Goal: Task Accomplishment & Management: Manage account settings

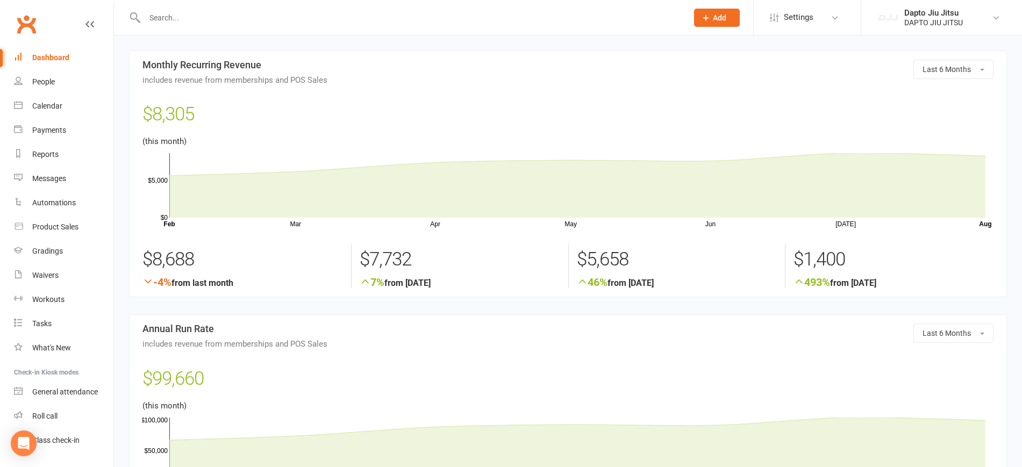
click at [51, 63] on link "Dashboard" at bounding box center [63, 58] width 99 height 24
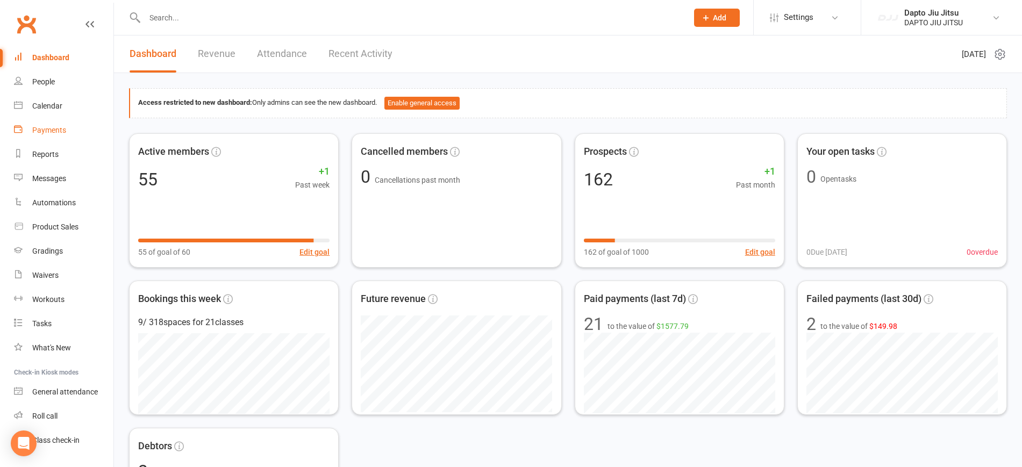
click at [68, 137] on link "Payments" at bounding box center [63, 130] width 99 height 24
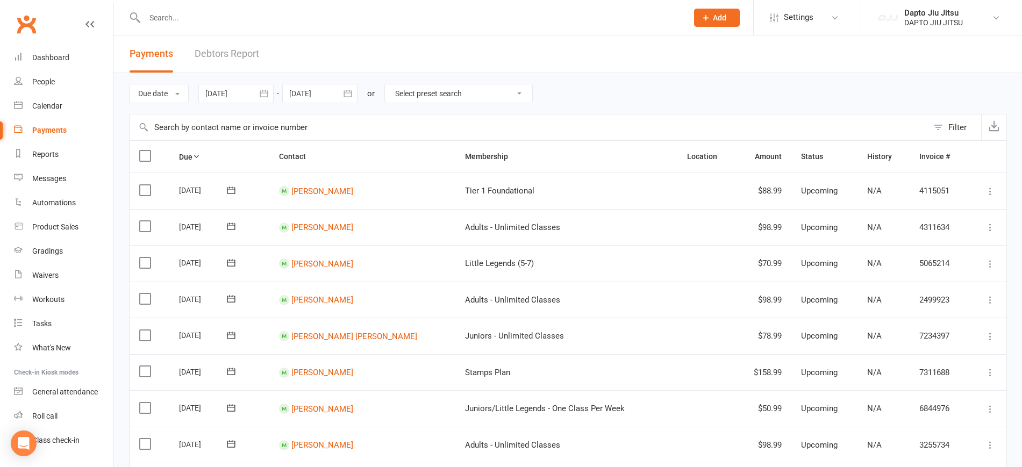
click at [240, 51] on link "Debtors Report" at bounding box center [227, 53] width 64 height 37
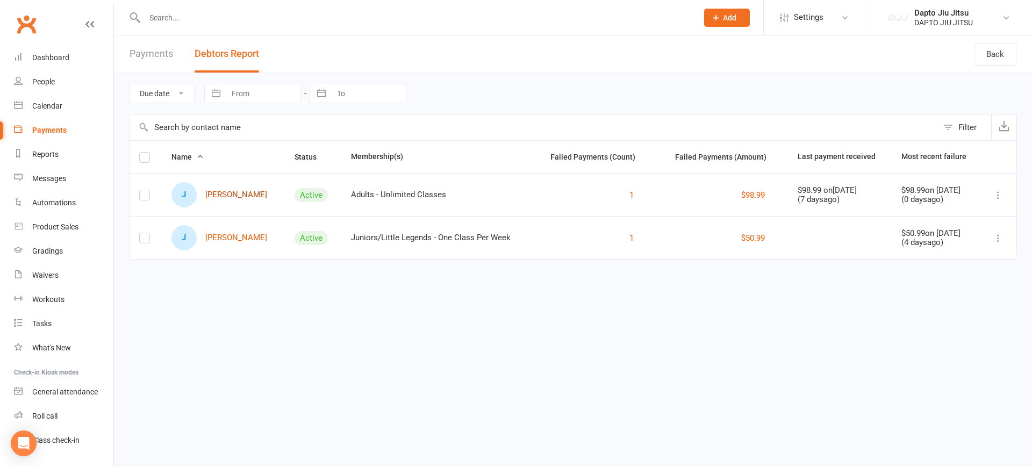
click at [226, 196] on link "J [PERSON_NAME]" at bounding box center [219, 194] width 96 height 25
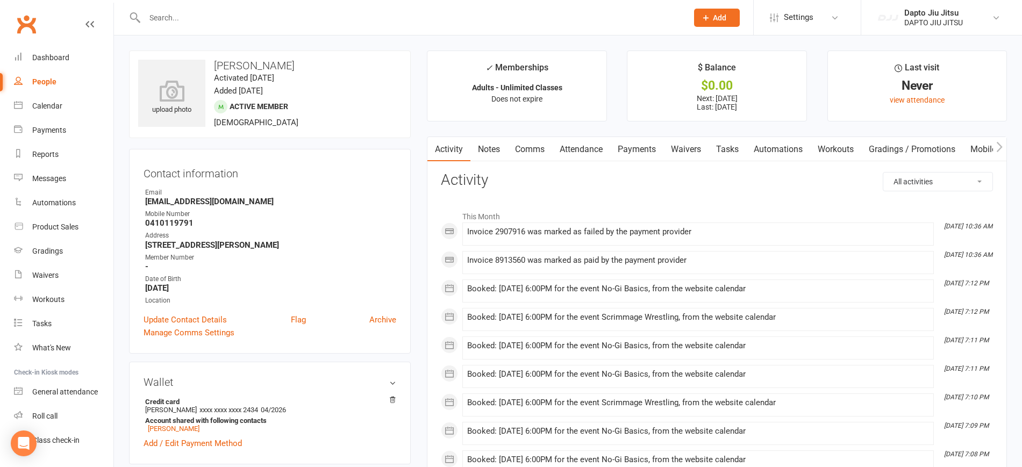
click at [632, 147] on link "Payments" at bounding box center [636, 149] width 53 height 25
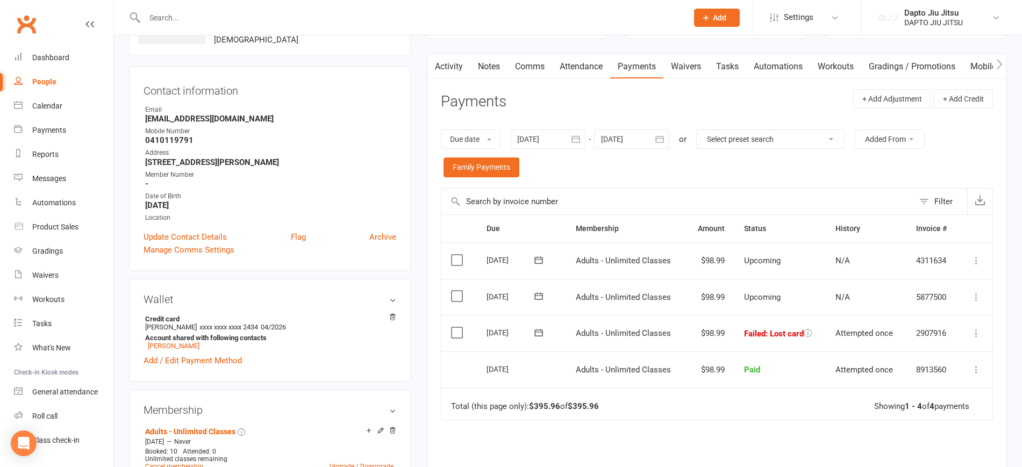
scroll to position [90, 0]
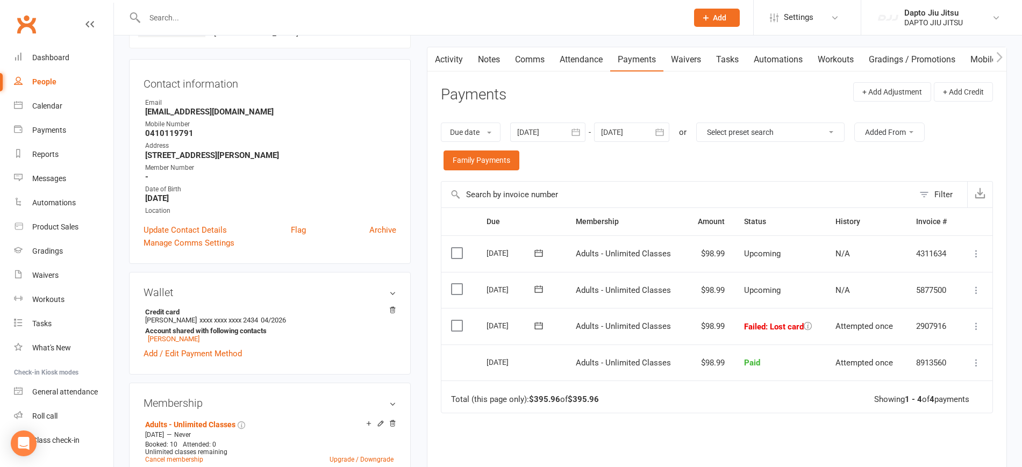
click at [805, 330] on button at bounding box center [807, 327] width 8 height 10
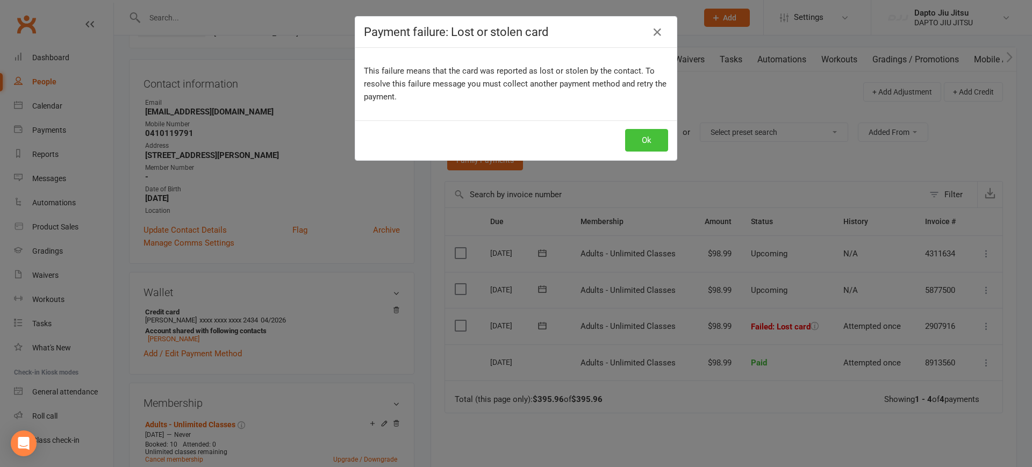
click at [651, 145] on button "Ok" at bounding box center [646, 140] width 43 height 23
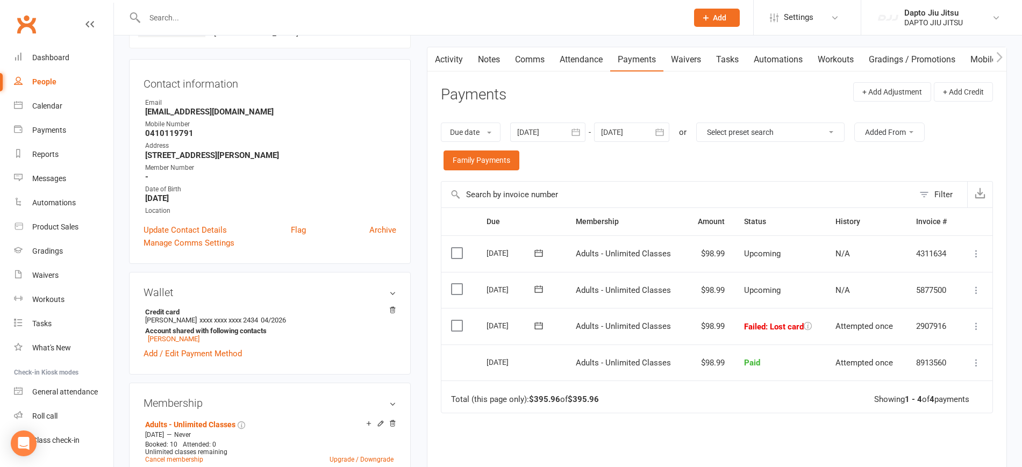
click at [933, 345] on td "8913560" at bounding box center [932, 362] width 52 height 37
click at [974, 327] on icon at bounding box center [976, 326] width 11 height 11
click at [922, 431] on link "Retry now" at bounding box center [928, 432] width 106 height 21
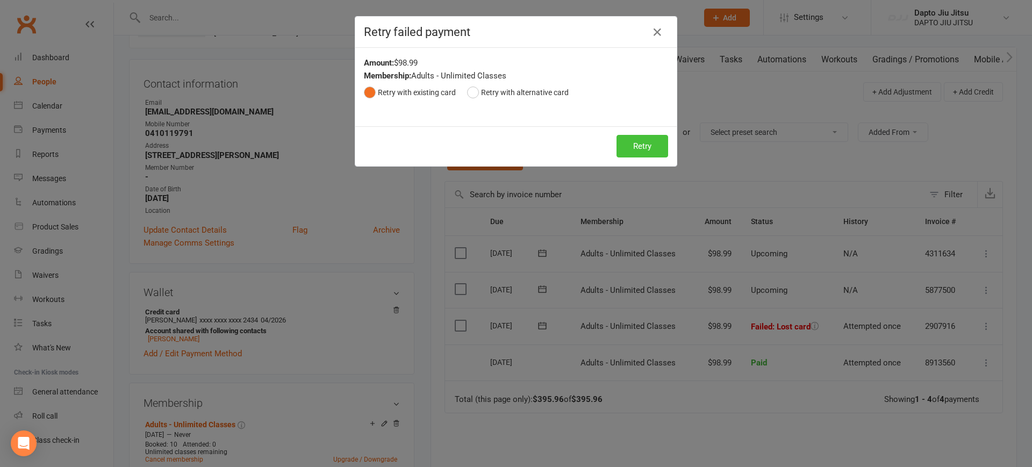
click at [627, 143] on button "Retry" at bounding box center [642, 146] width 52 height 23
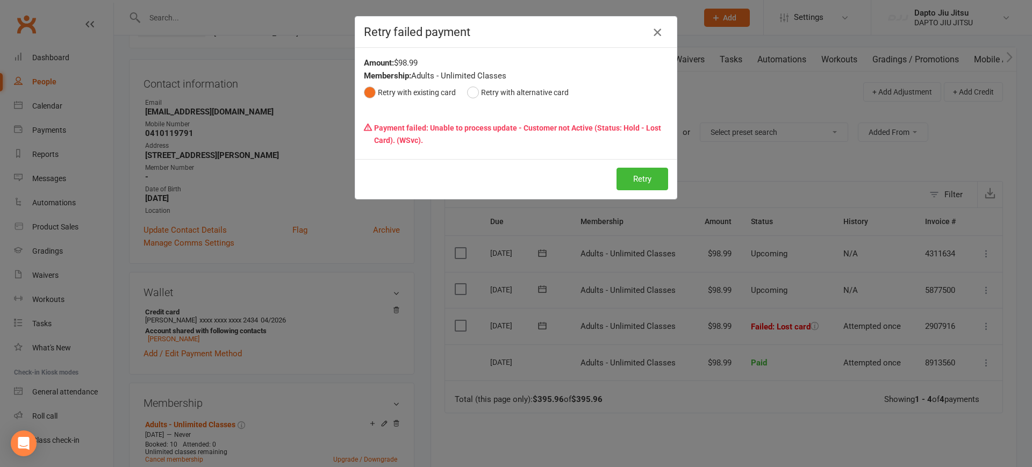
click at [657, 31] on icon "button" at bounding box center [657, 32] width 13 height 13
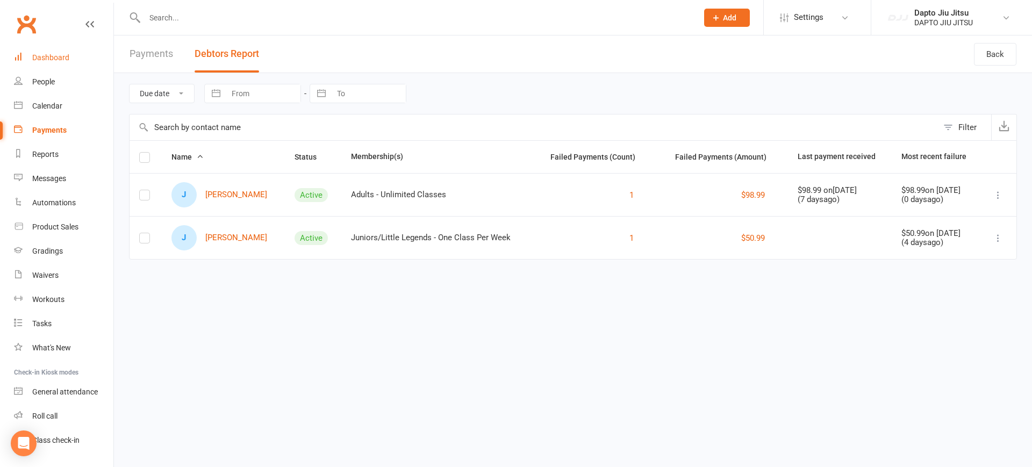
click at [67, 64] on link "Dashboard" at bounding box center [63, 58] width 99 height 24
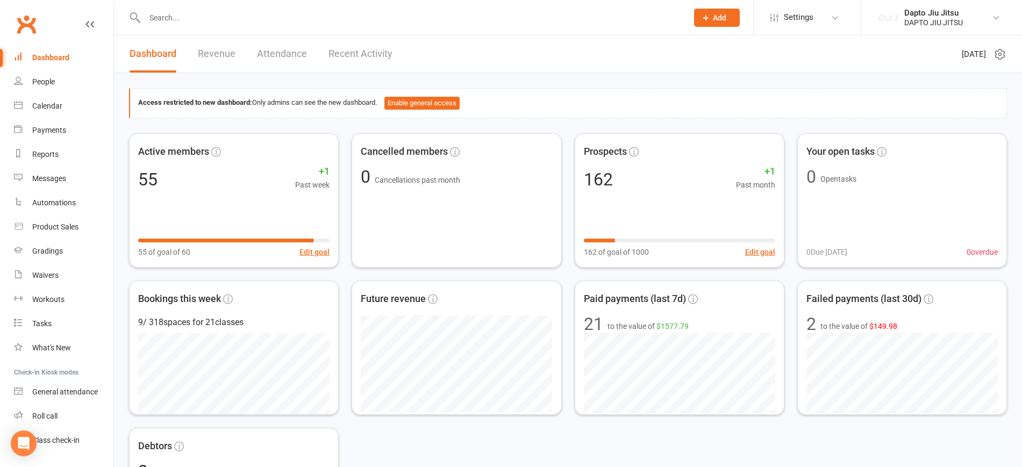
click at [193, 45] on div "Dashboard Revenue Attendance Recent Activity" at bounding box center [261, 53] width 294 height 37
click at [206, 58] on link "Revenue" at bounding box center [217, 53] width 38 height 37
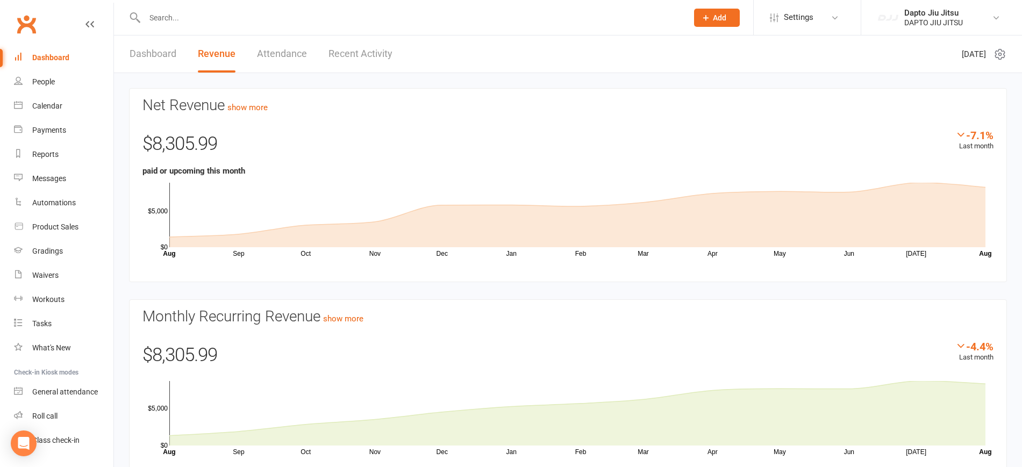
click at [75, 59] on link "Dashboard" at bounding box center [63, 58] width 99 height 24
click at [62, 84] on link "People" at bounding box center [63, 82] width 99 height 24
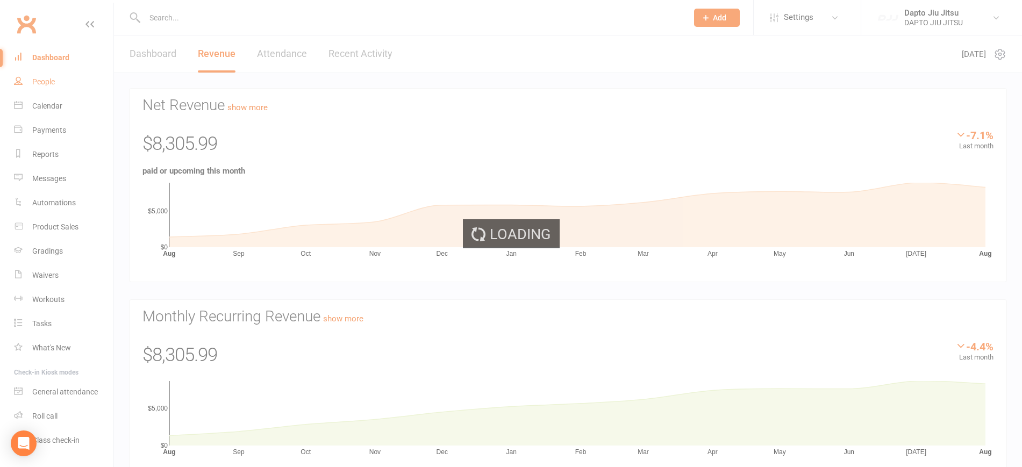
select select "100"
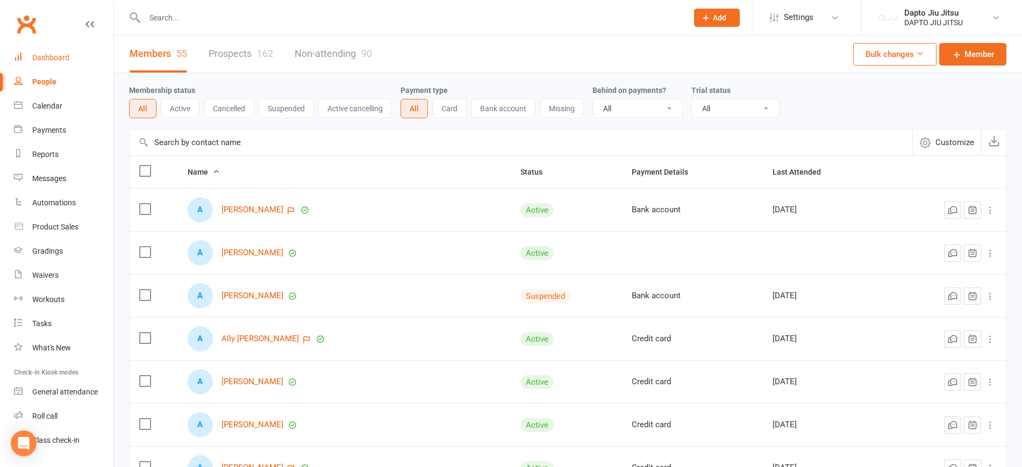
click at [39, 61] on div "Dashboard" at bounding box center [50, 57] width 37 height 9
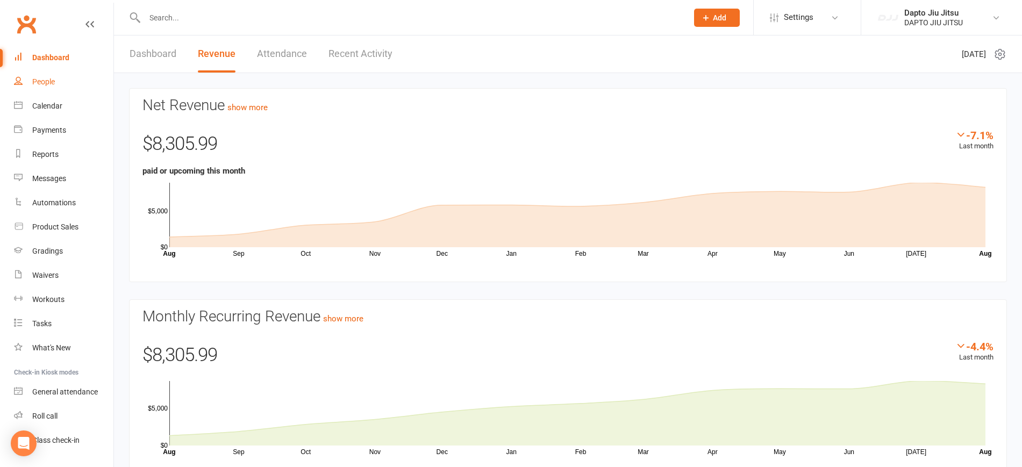
click at [39, 91] on link "People" at bounding box center [63, 82] width 99 height 24
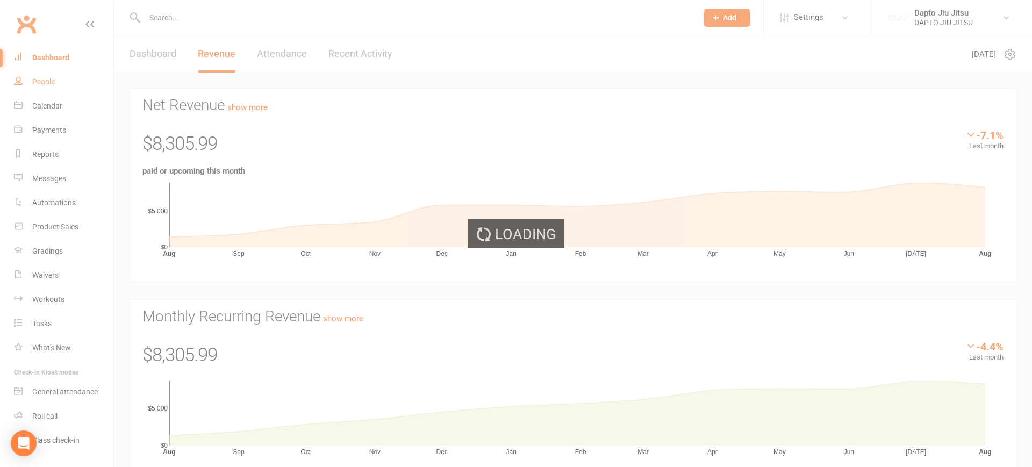
select select "100"
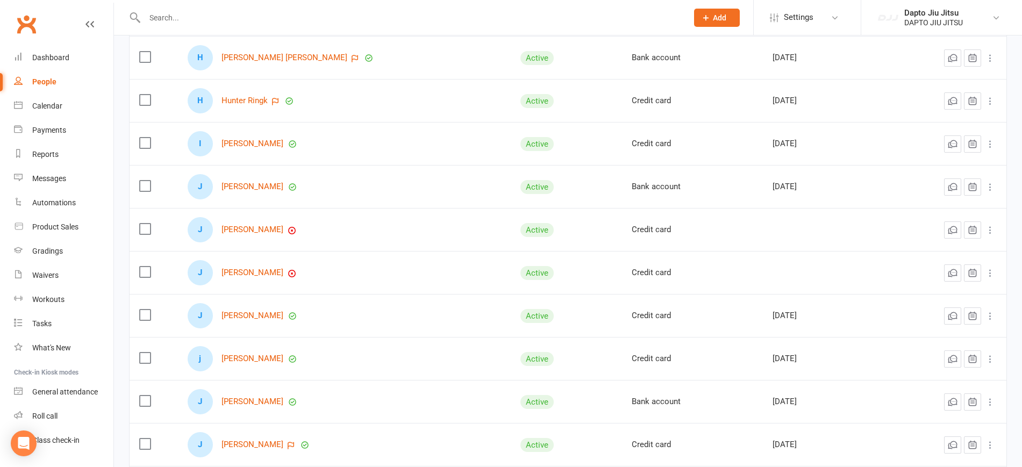
scroll to position [1138, 0]
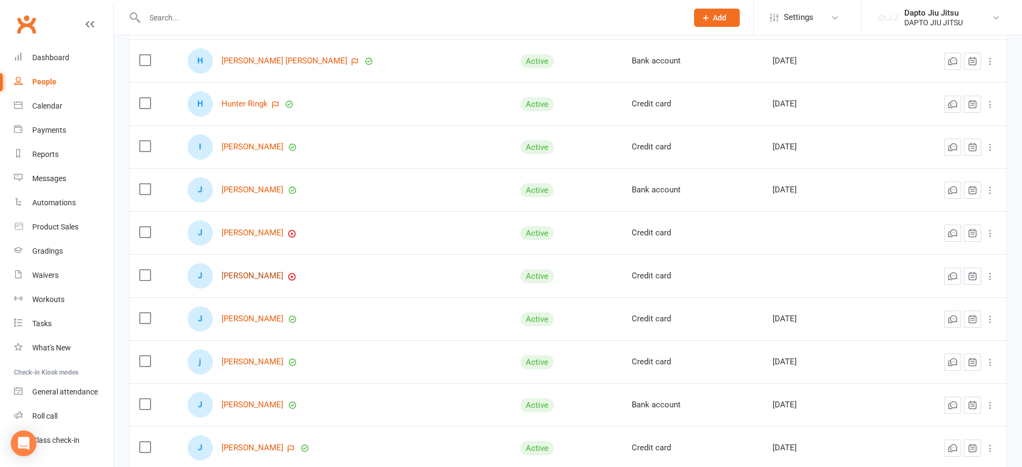
click at [235, 273] on link "[PERSON_NAME]" at bounding box center [252, 275] width 62 height 9
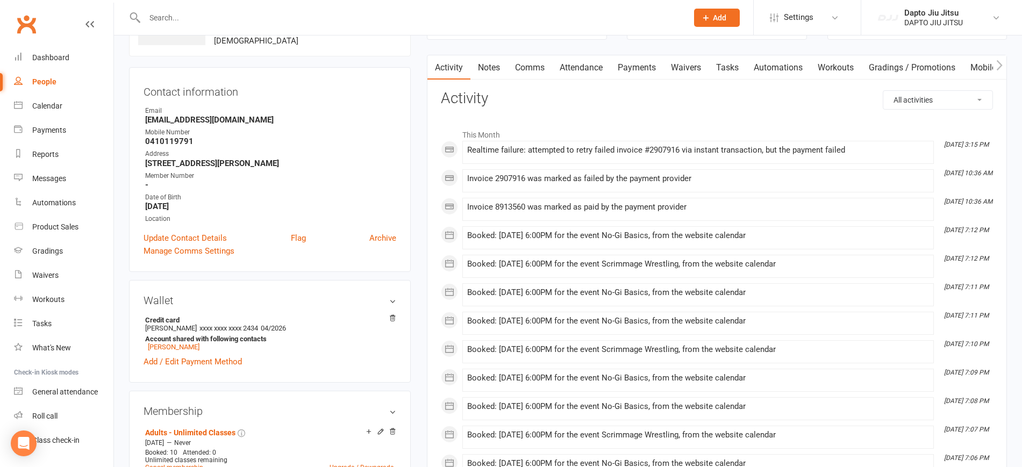
scroll to position [80, 0]
click at [645, 66] on link "Payments" at bounding box center [636, 69] width 53 height 25
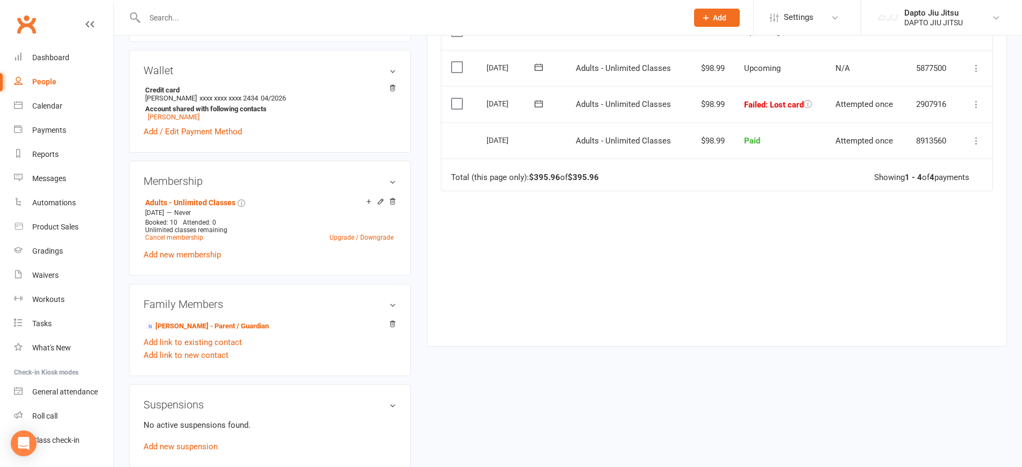
scroll to position [316, 0]
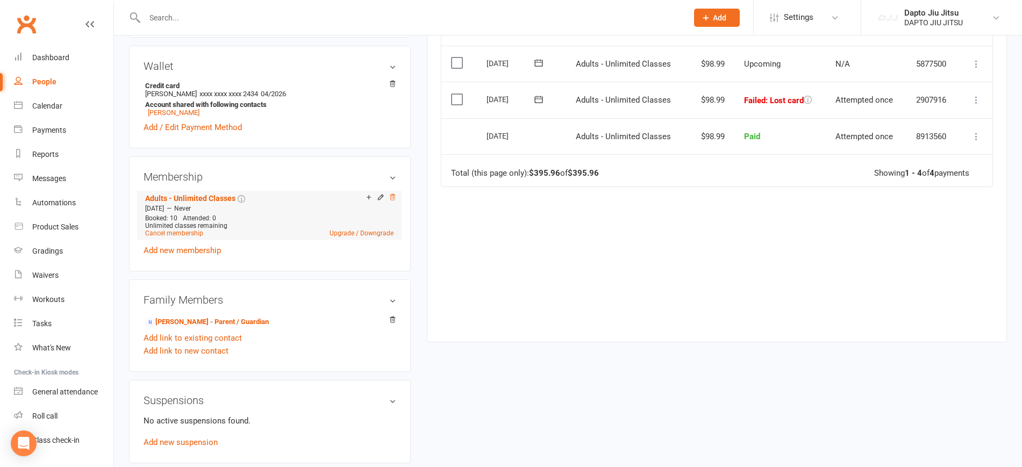
click at [391, 197] on icon at bounding box center [393, 197] width 8 height 8
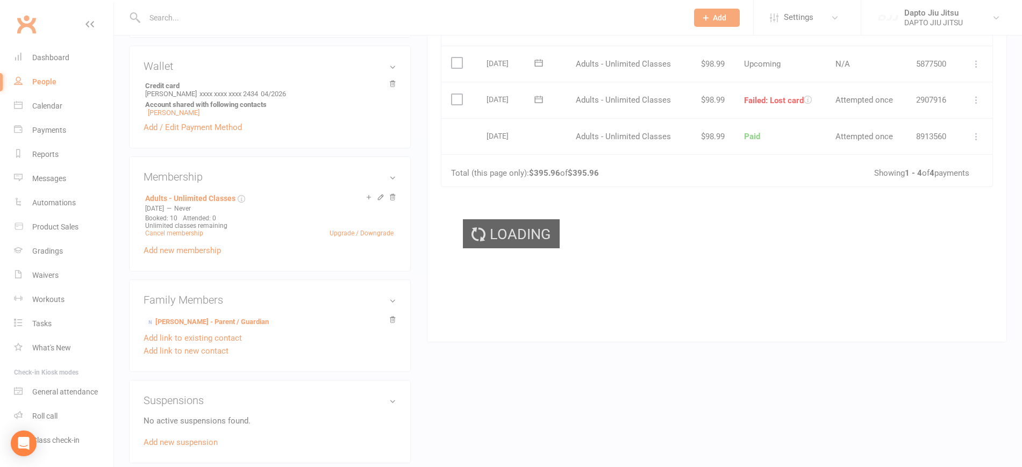
scroll to position [314, 0]
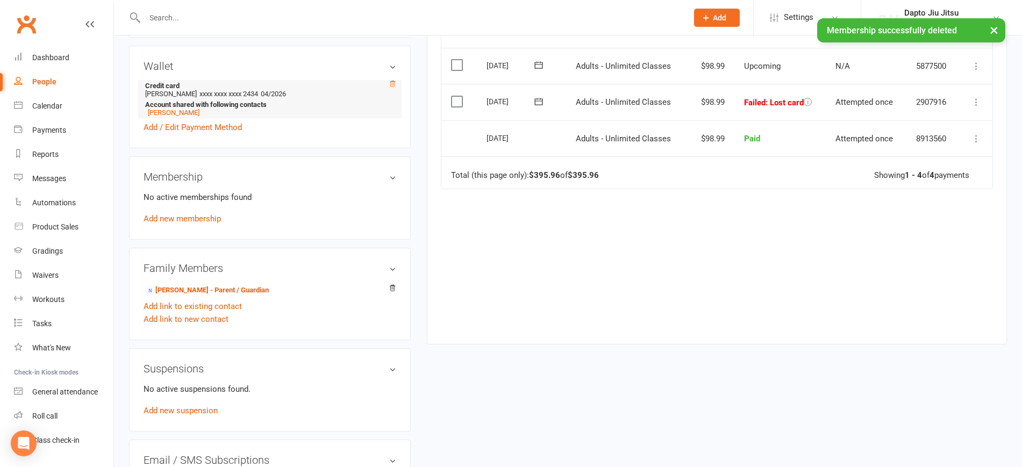
click at [394, 87] on icon at bounding box center [393, 84] width 8 height 8
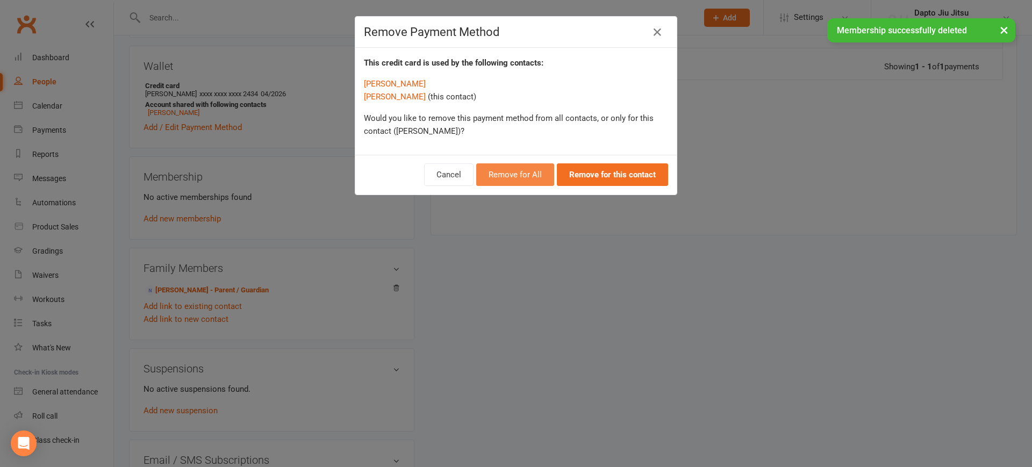
click at [504, 179] on button "Remove for All" at bounding box center [515, 174] width 78 height 23
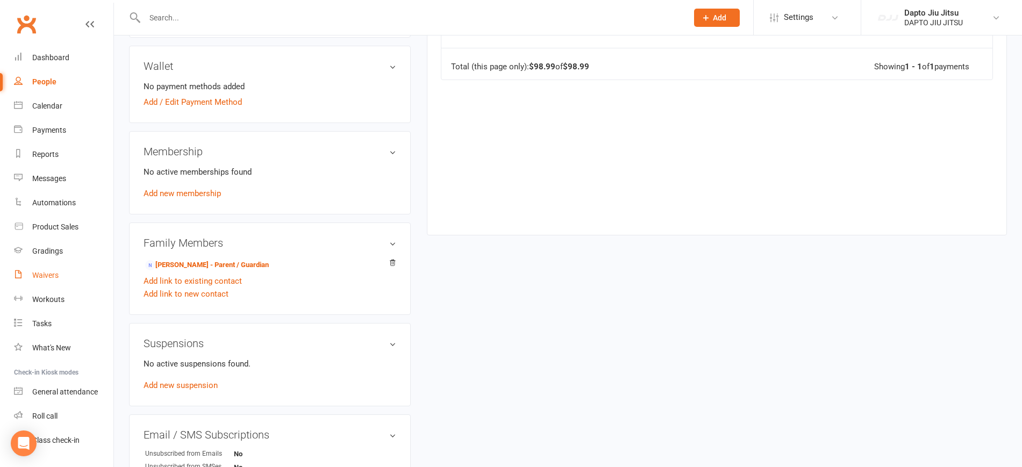
click at [66, 285] on link "Waivers" at bounding box center [63, 275] width 99 height 24
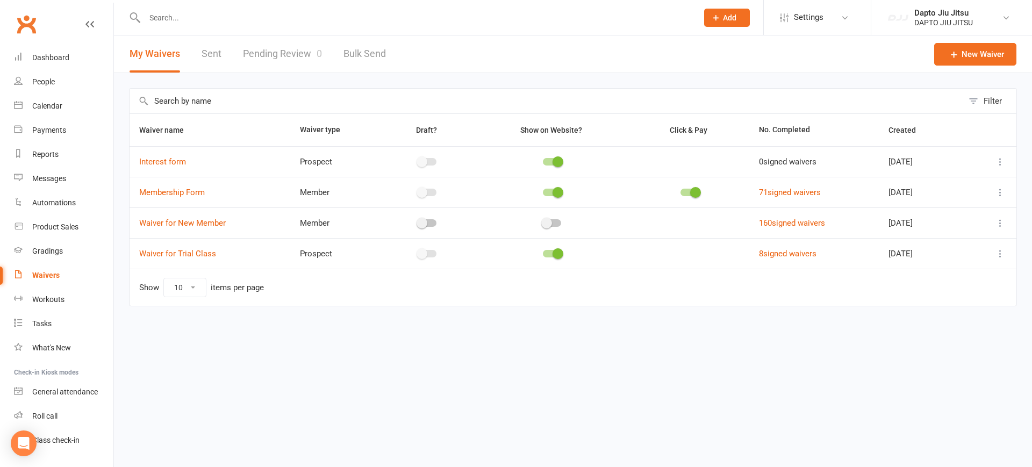
click at [285, 60] on link "Pending Review 0" at bounding box center [282, 53] width 79 height 37
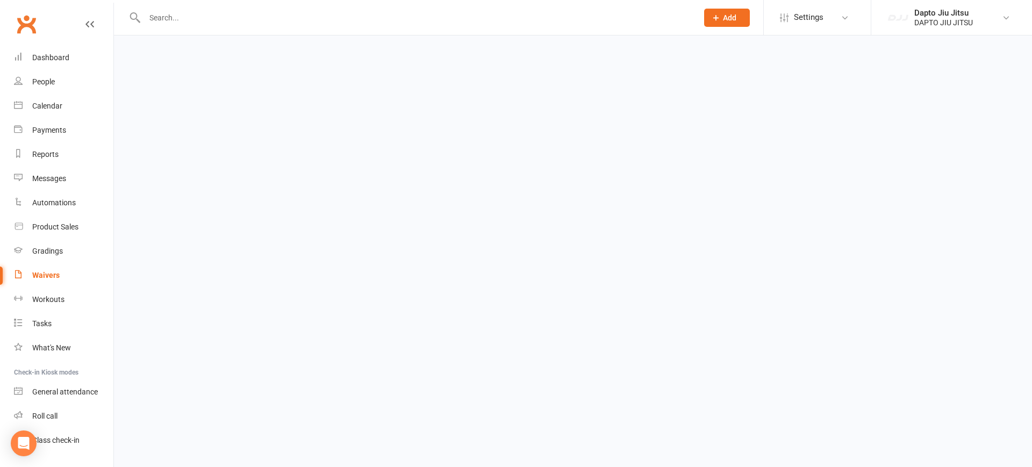
select select "25"
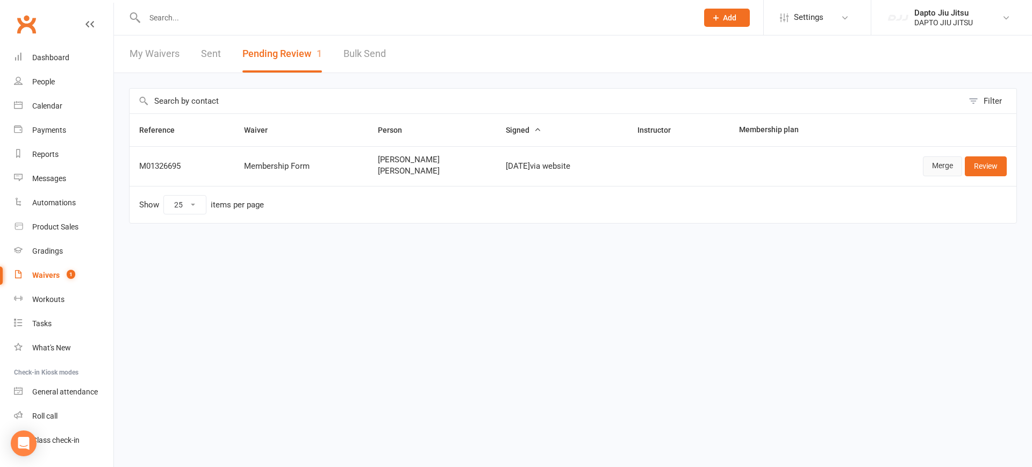
click at [941, 167] on link "Merge" at bounding box center [942, 165] width 39 height 19
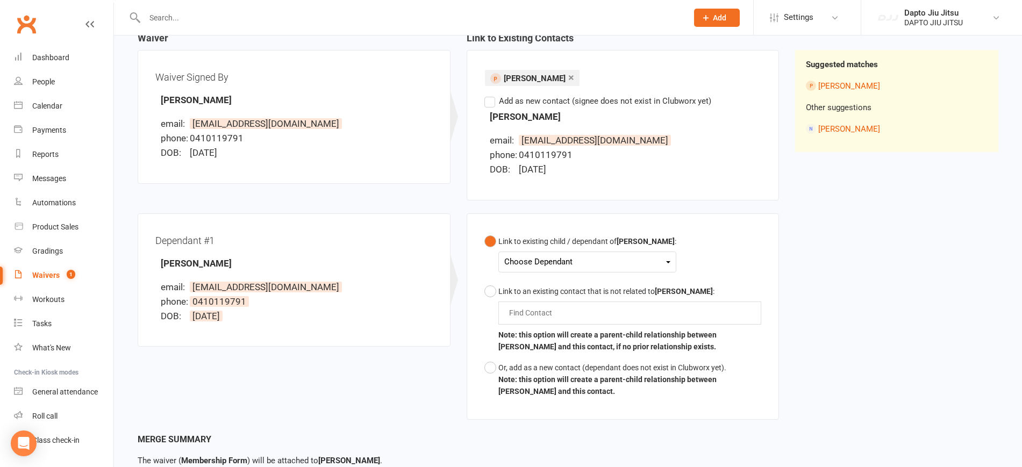
scroll to position [119, 0]
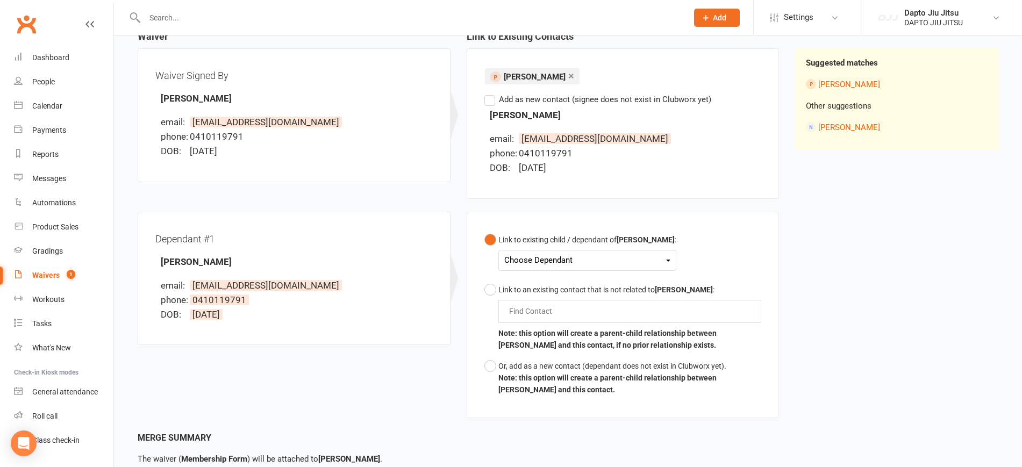
click at [637, 267] on div "Choose Dependant" at bounding box center [587, 260] width 166 height 15
click at [583, 285] on link "[PERSON_NAME]" at bounding box center [558, 285] width 106 height 23
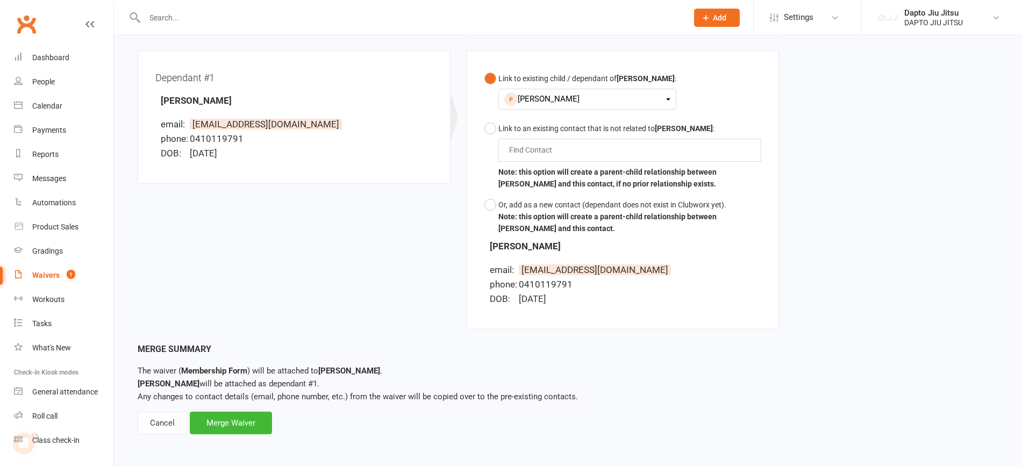
scroll to position [0, 0]
click at [242, 427] on div "Merge Waiver" at bounding box center [231, 423] width 82 height 23
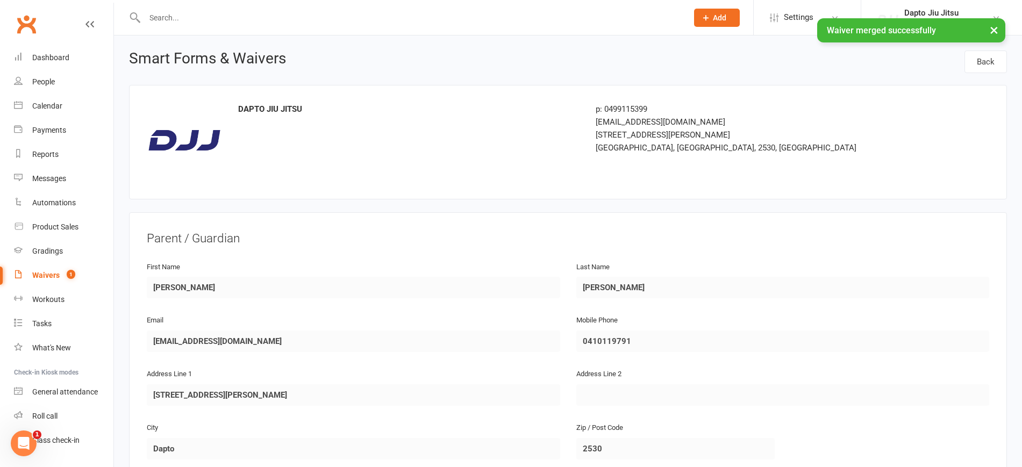
click at [21, 447] on icon "Open Intercom Messenger" at bounding box center [24, 444] width 18 height 18
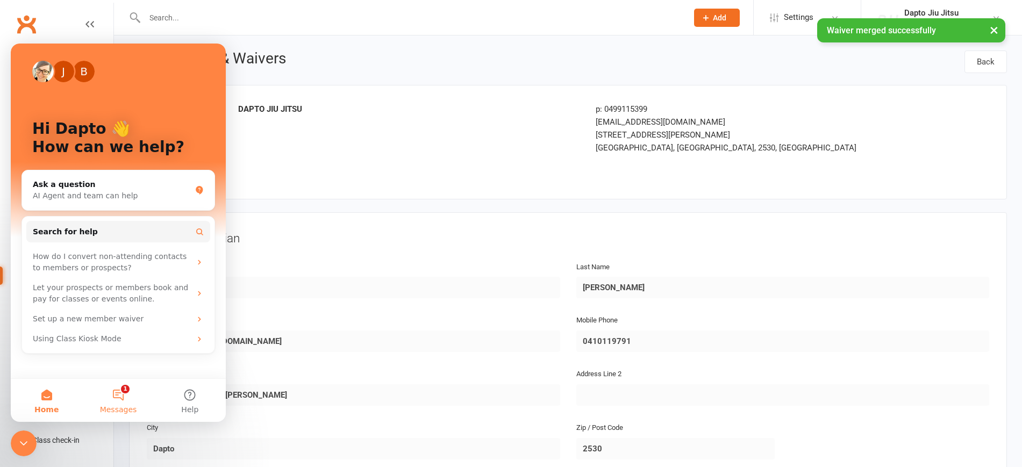
click at [130, 394] on button "1 Messages" at bounding box center [117, 400] width 71 height 43
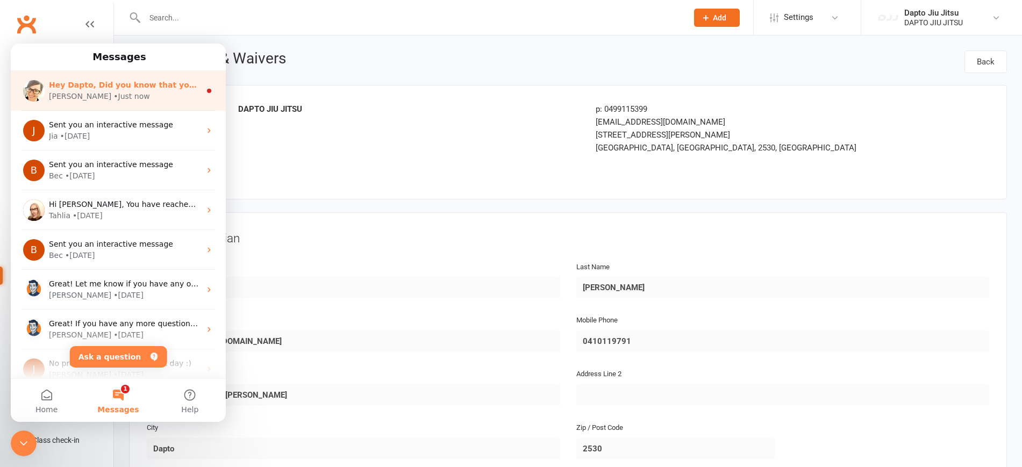
click at [186, 98] on div "[PERSON_NAME] • Just now" at bounding box center [125, 96] width 152 height 11
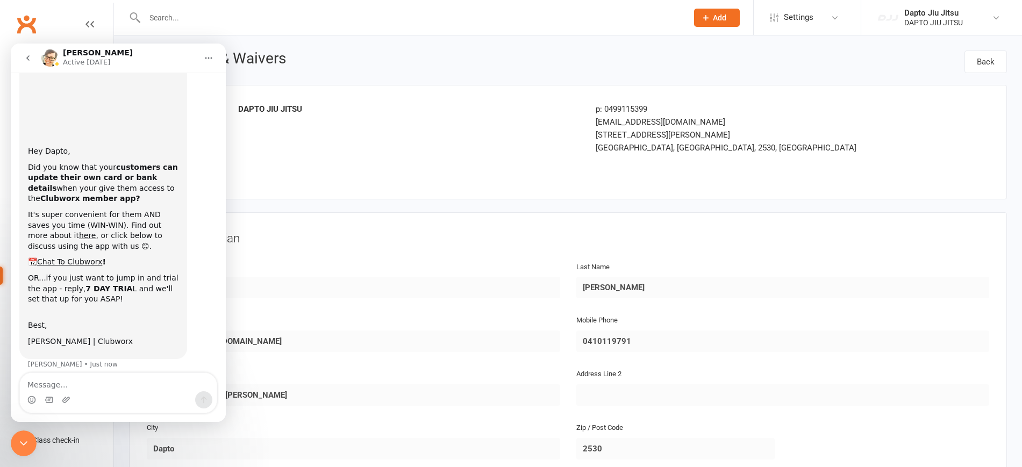
scroll to position [52, 0]
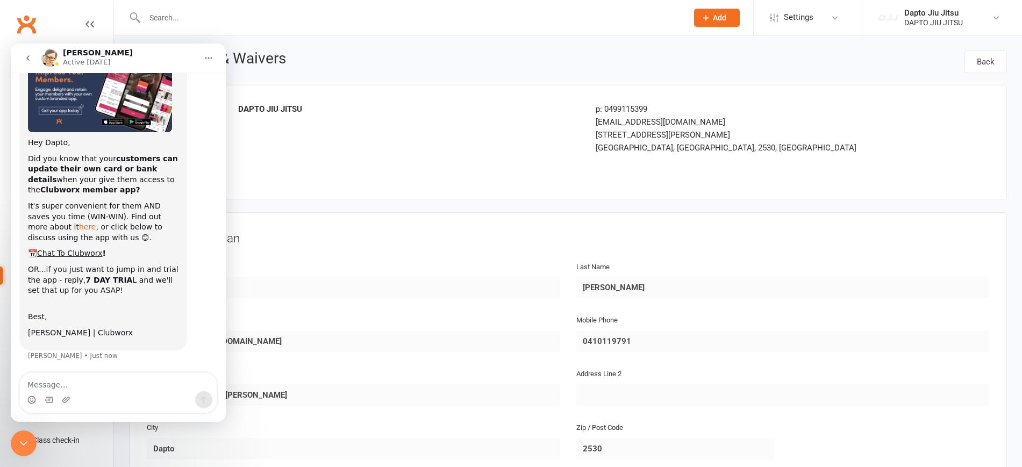
click at [79, 227] on link "here" at bounding box center [87, 226] width 17 height 9
click at [28, 437] on icon "Close Intercom Messenger" at bounding box center [23, 443] width 13 height 13
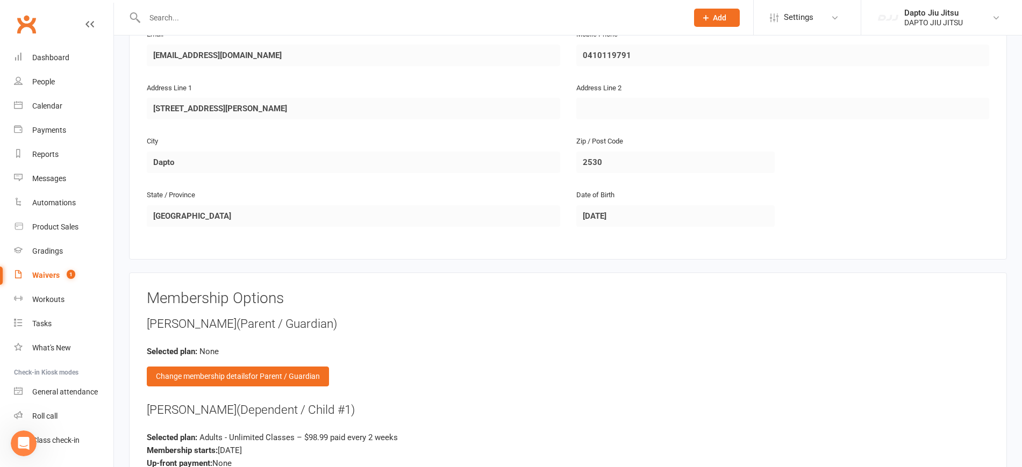
scroll to position [1192, 0]
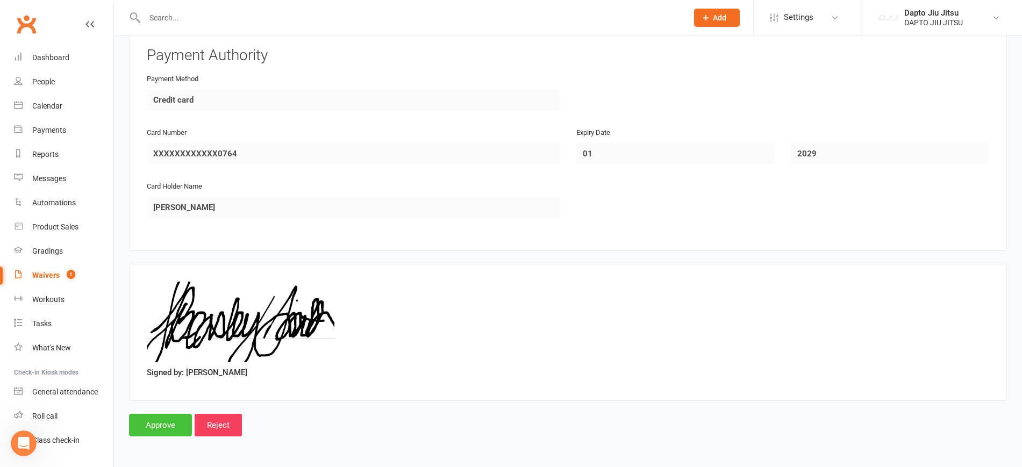
click at [133, 427] on input "Approve" at bounding box center [160, 425] width 63 height 23
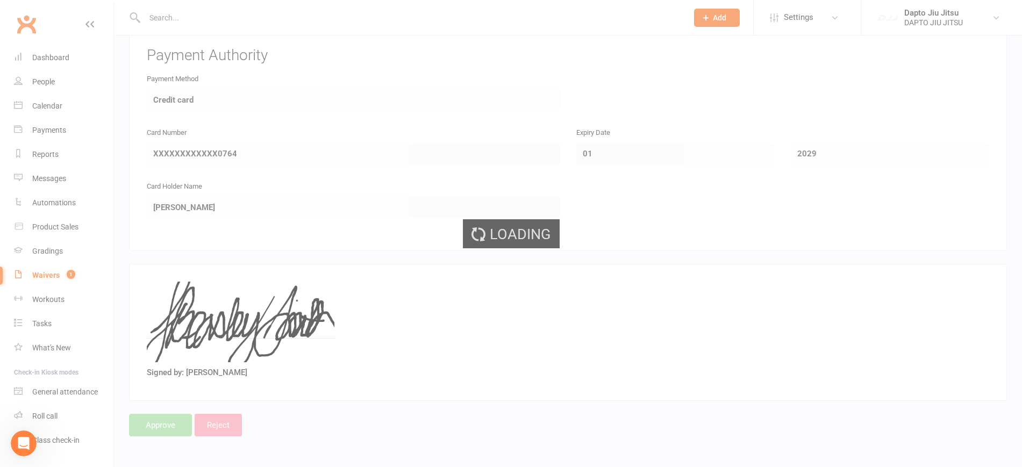
select select "25"
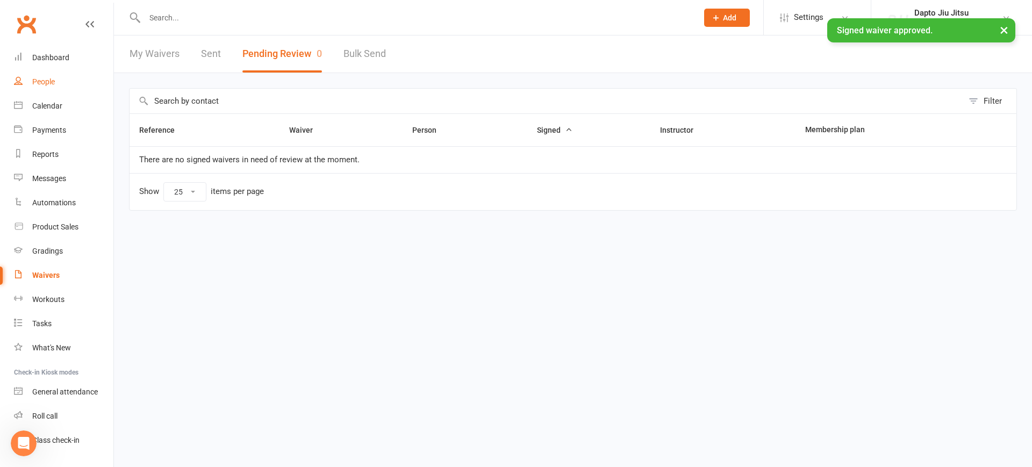
click at [38, 85] on div "People" at bounding box center [43, 81] width 23 height 9
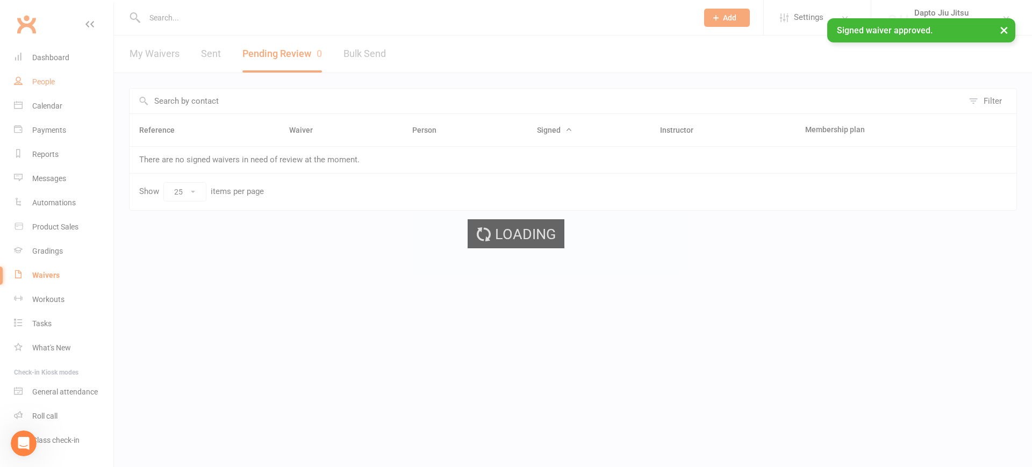
select select "100"
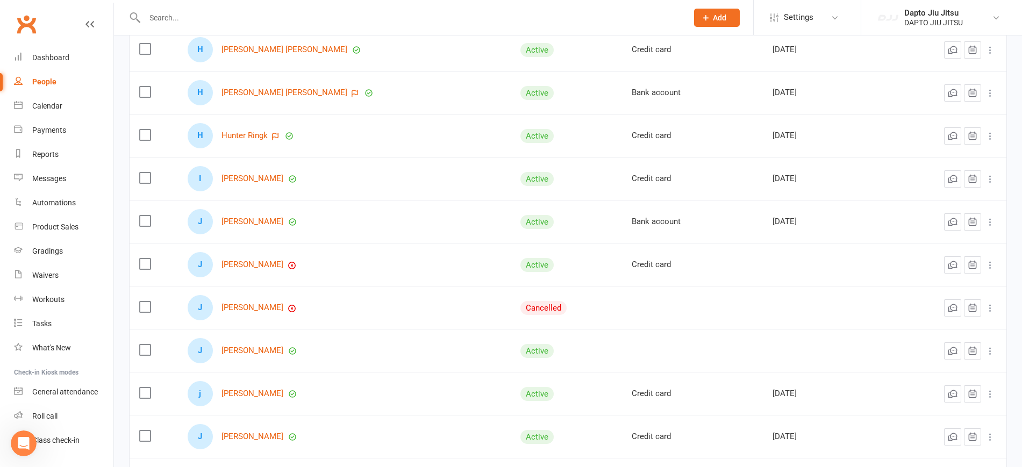
scroll to position [1109, 0]
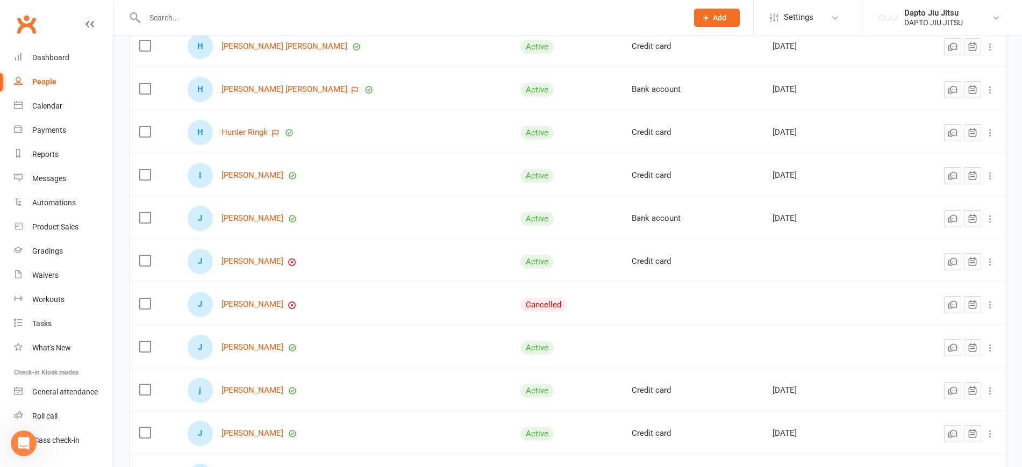
click at [145, 300] on label at bounding box center [144, 303] width 11 height 11
click at [145, 298] on input "checkbox" at bounding box center [144, 298] width 11 height 0
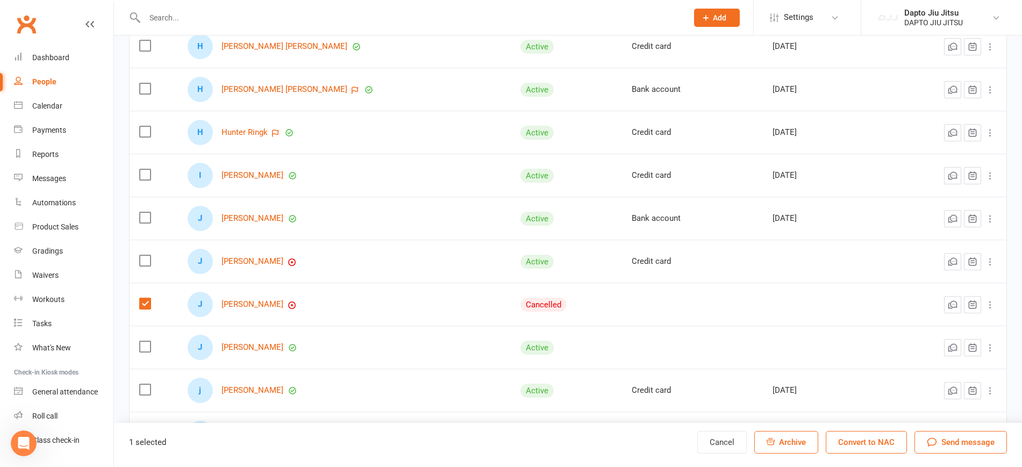
click at [781, 441] on span "Archive" at bounding box center [792, 442] width 27 height 10
click at [244, 300] on link "[PERSON_NAME]" at bounding box center [252, 304] width 62 height 9
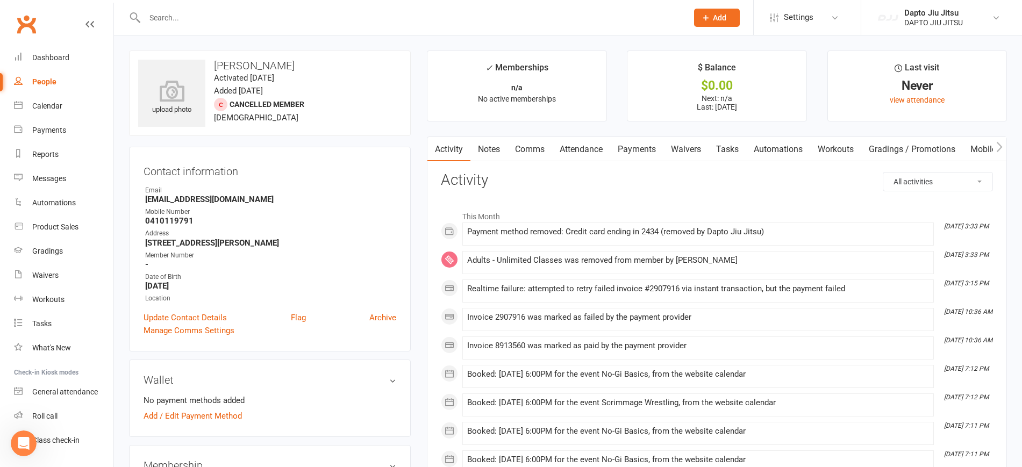
select select "100"
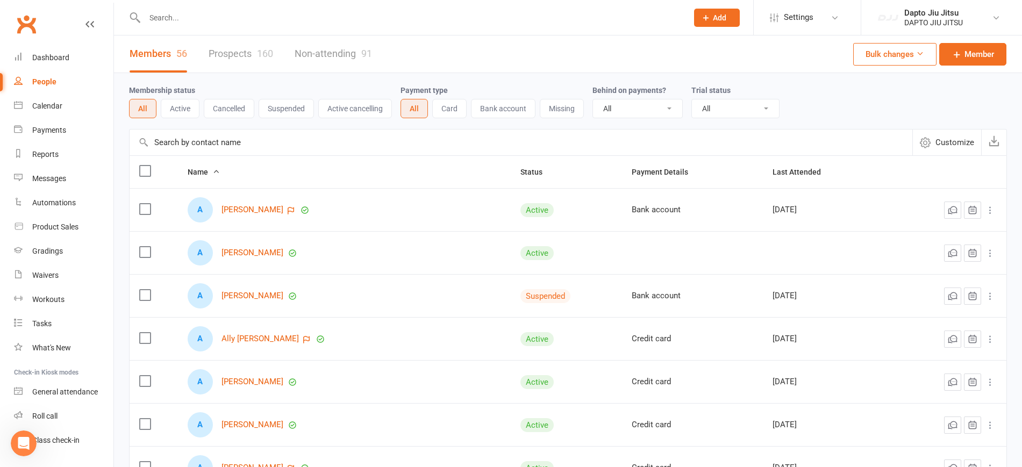
click at [983, 100] on div "Membership status All Active Cancelled Suspended Active cancelling Payment type…" at bounding box center [568, 101] width 878 height 34
drag, startPoint x: 1016, startPoint y: 100, endPoint x: 1031, endPoint y: 323, distance: 223.0
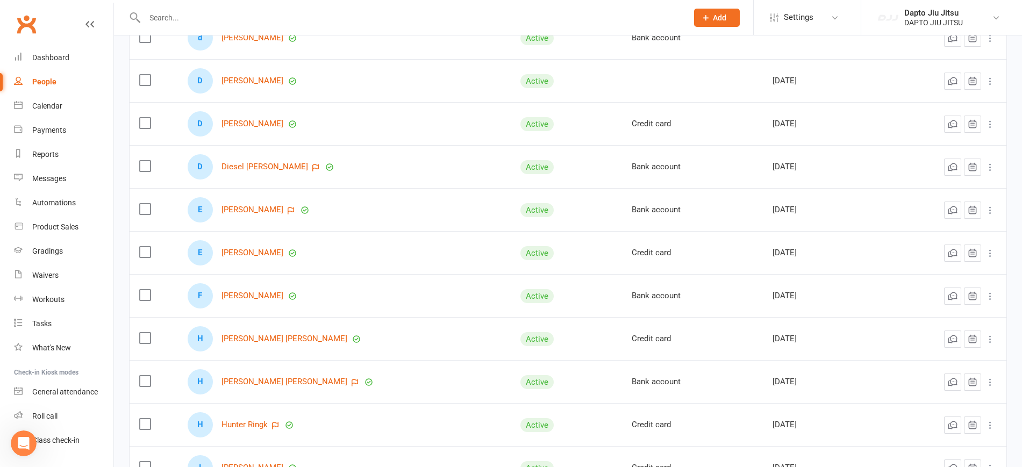
scroll to position [1225, 0]
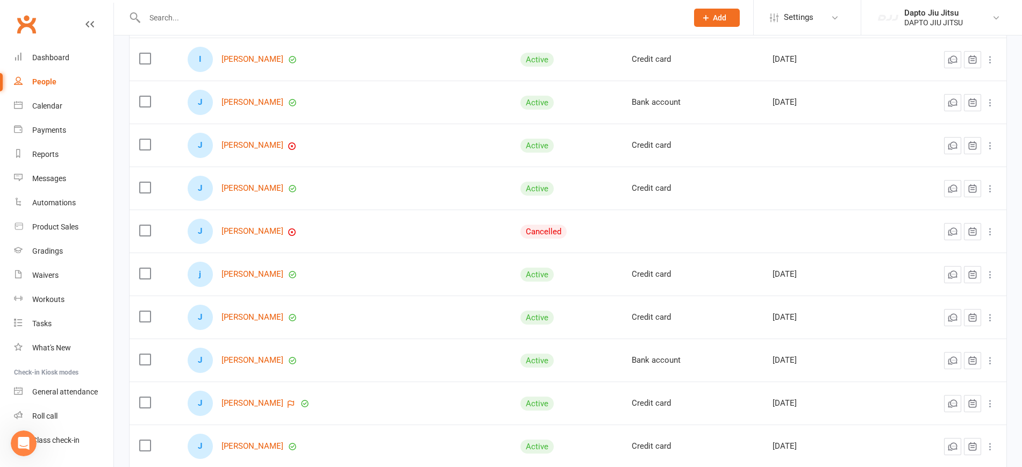
click at [163, 226] on td at bounding box center [154, 231] width 48 height 43
click at [139, 230] on td at bounding box center [154, 231] width 48 height 43
click at [143, 229] on label at bounding box center [144, 230] width 11 height 11
click at [143, 225] on input "checkbox" at bounding box center [144, 225] width 11 height 0
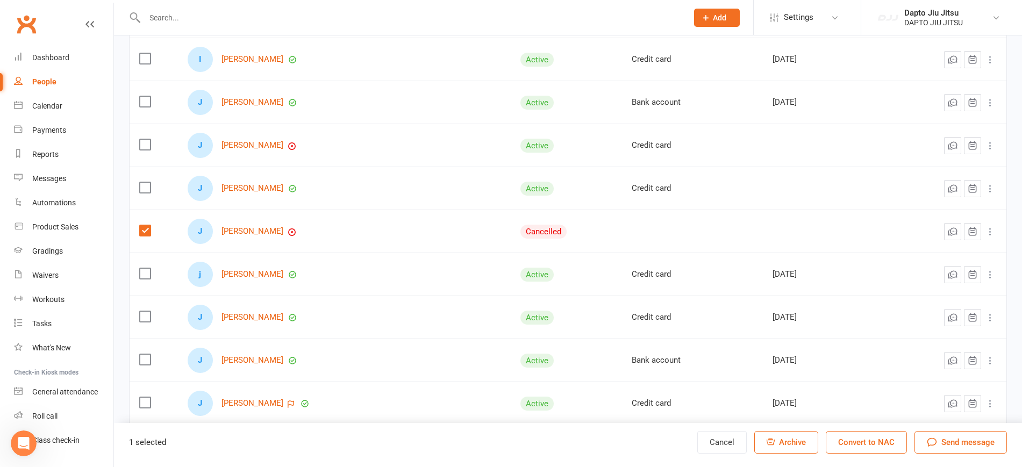
click at [774, 443] on icon "button" at bounding box center [770, 441] width 8 height 8
